Goal: Task Accomplishment & Management: Complete application form

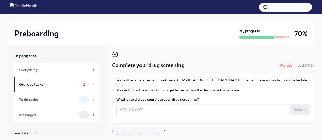
scroll to position [9, 0]
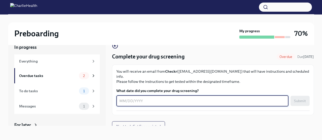
click at [144, 98] on textarea "What date did you complete your drug screening?" at bounding box center [202, 101] width 166 height 6
type textarea "[DATE]"
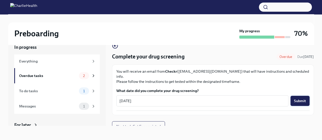
click at [300, 98] on button "Submit" at bounding box center [299, 101] width 19 height 10
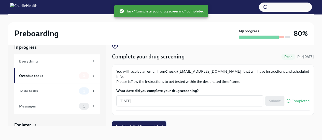
click at [147, 124] on span "Next task : Get fingerprinted" at bounding box center [139, 126] width 47 height 5
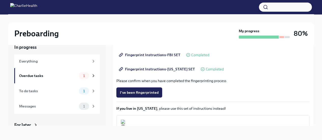
scroll to position [87, 0]
click at [147, 91] on span "I've been fingerprinted" at bounding box center [139, 92] width 39 height 5
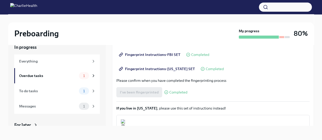
scroll to position [135, 0]
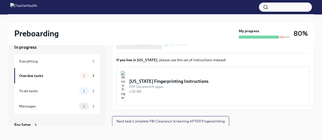
click at [190, 122] on span "Next task : Complete FBI Clearance Screening AFTER Fingerprinting" at bounding box center [170, 121] width 108 height 5
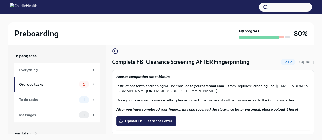
scroll to position [9, 0]
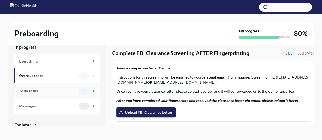
click at [44, 92] on div "To do tasks" at bounding box center [48, 91] width 58 height 6
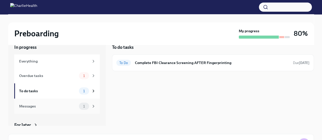
click at [46, 106] on div "Messages" at bounding box center [48, 107] width 58 height 6
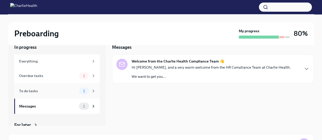
click at [47, 95] on div "To do tasks 1" at bounding box center [56, 90] width 85 height 15
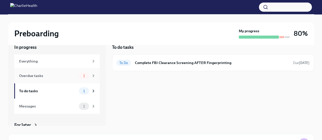
click at [47, 74] on div "Overdue tasks" at bounding box center [48, 76] width 58 height 6
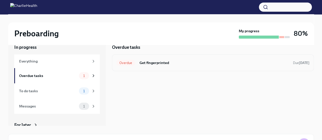
click at [154, 63] on h6 "Get fingerprinted" at bounding box center [214, 63] width 150 height 6
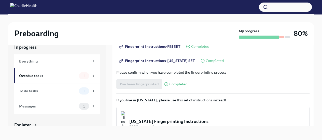
scroll to position [135, 0]
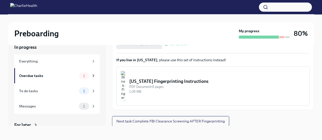
click at [180, 121] on span "Next task : Complete FBI Clearance Screening AFTER Fingerprinting" at bounding box center [170, 121] width 108 height 5
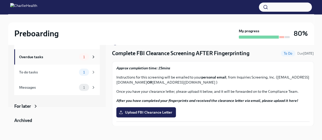
scroll to position [17, 0]
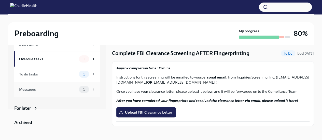
click at [63, 86] on div "Messages 1" at bounding box center [57, 89] width 77 height 7
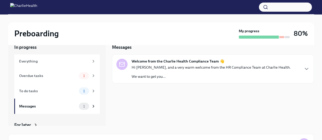
click at [179, 71] on div "Hi [PERSON_NAME], and a very warm welcome from the HR Compliance Team at Charli…" at bounding box center [211, 72] width 159 height 14
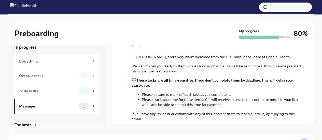
scroll to position [78, 0]
drag, startPoint x: 179, startPoint y: 71, endPoint x: 119, endPoint y: 127, distance: 81.6
click at [119, 127] on div "In progress Everything Overdue tasks 1 To do tasks 1 Messages 1 For later Archi…" at bounding box center [161, 105] width 306 height 138
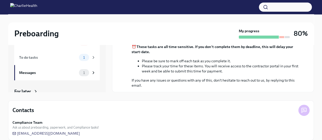
scroll to position [48, 0]
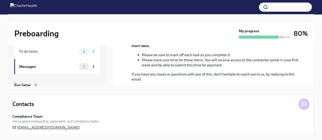
click at [40, 129] on span "[EMAIL_ADDRESS][DOMAIN_NAME]" at bounding box center [45, 127] width 67 height 5
click at [248, 124] on div "Compliance Team Ask us about preboarding, paperwork, and Compliance tasks! [EMA…" at bounding box center [160, 122] width 297 height 16
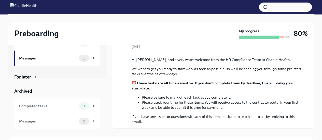
scroll to position [0, 0]
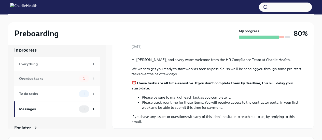
click at [65, 78] on div "Overdue tasks" at bounding box center [48, 79] width 58 height 6
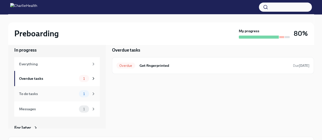
click at [65, 89] on div "To do tasks 1" at bounding box center [56, 93] width 85 height 15
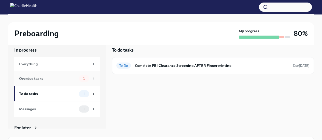
click at [69, 75] on div "Overdue tasks 1" at bounding box center [56, 78] width 85 height 15
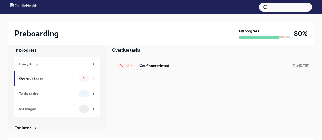
click at [176, 68] on div "Overdue Get fingerprinted Due [DATE]" at bounding box center [212, 66] width 193 height 8
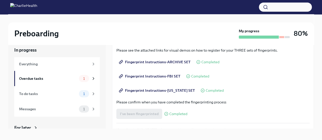
scroll to position [68, 0]
